Goal: Check status

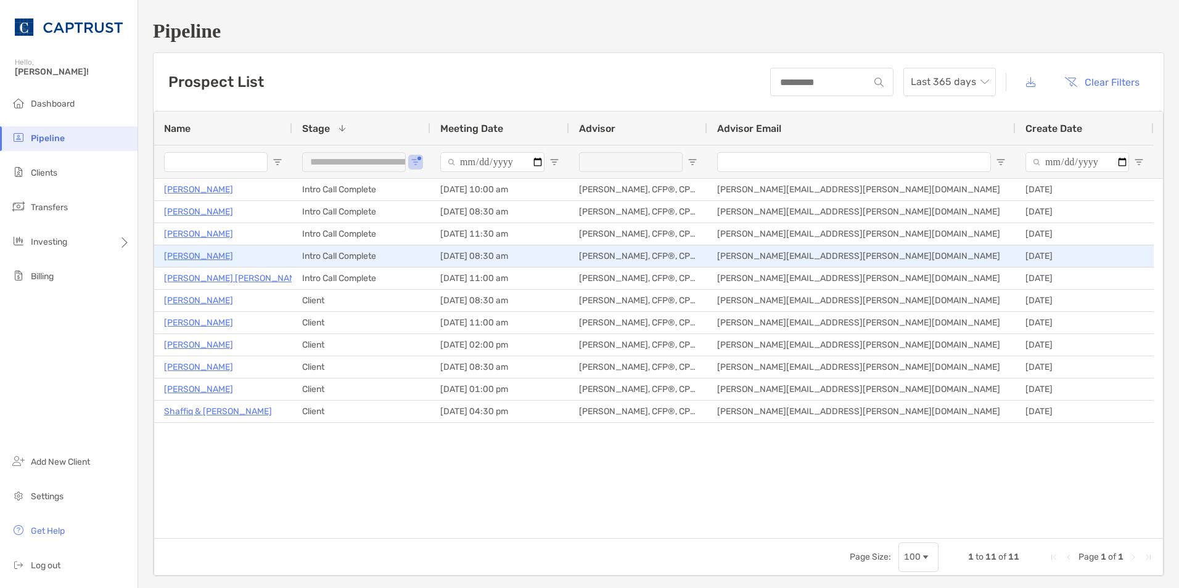
click at [197, 258] on p "[PERSON_NAME]" at bounding box center [198, 255] width 69 height 15
